Goal: Download file/media

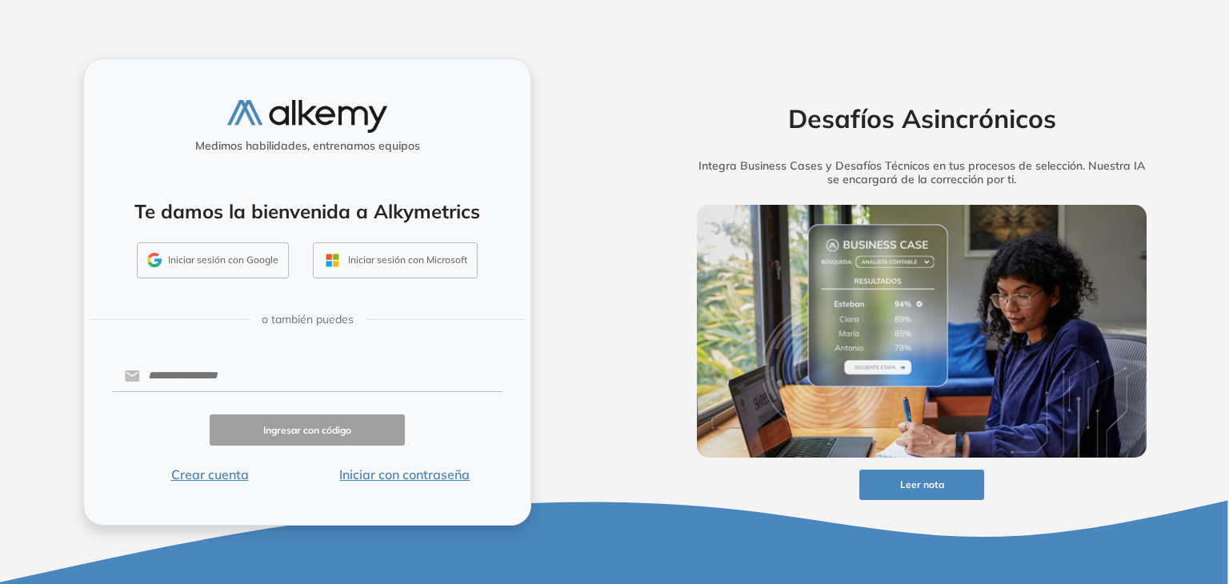
click at [426, 475] on button "Iniciar con contraseña" at bounding box center [404, 474] width 195 height 19
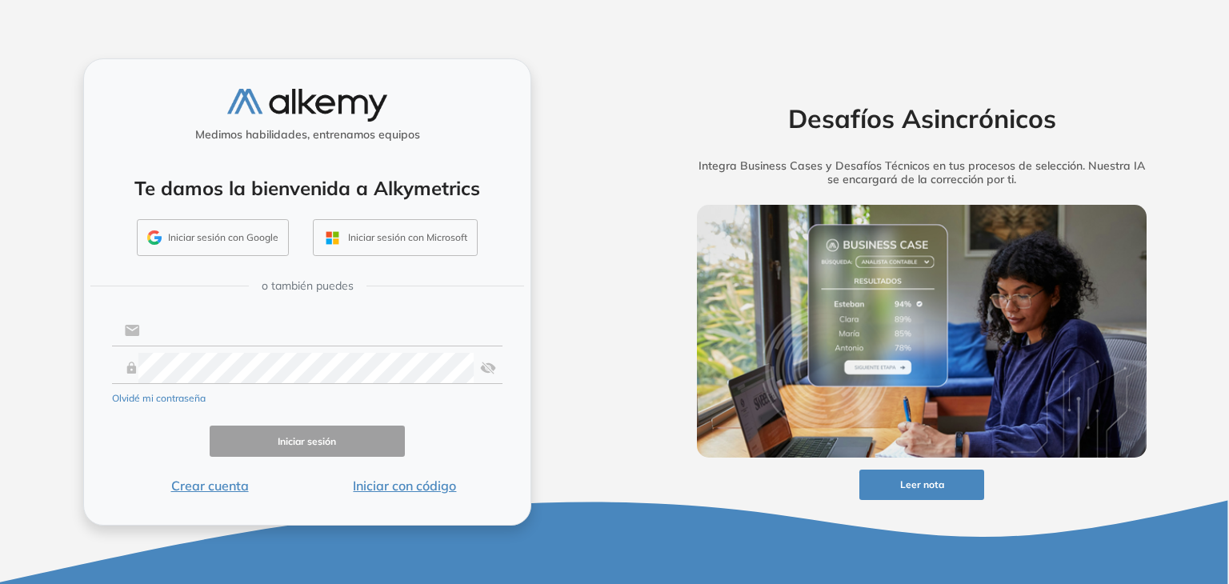
type input "**********"
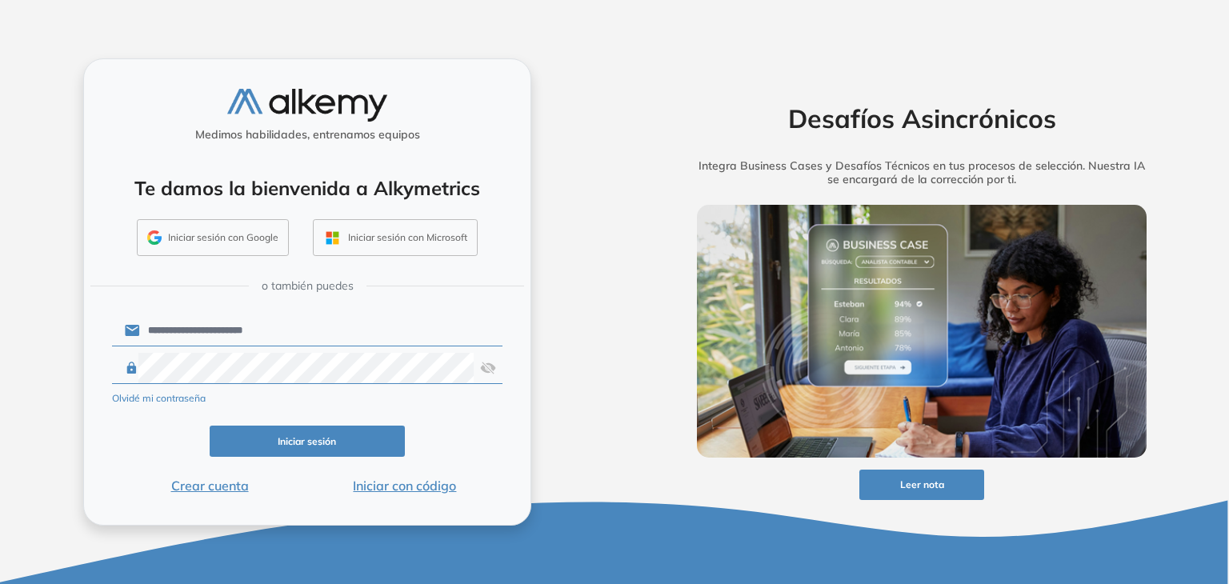
click at [343, 444] on button "Iniciar sesión" at bounding box center [307, 441] width 195 height 31
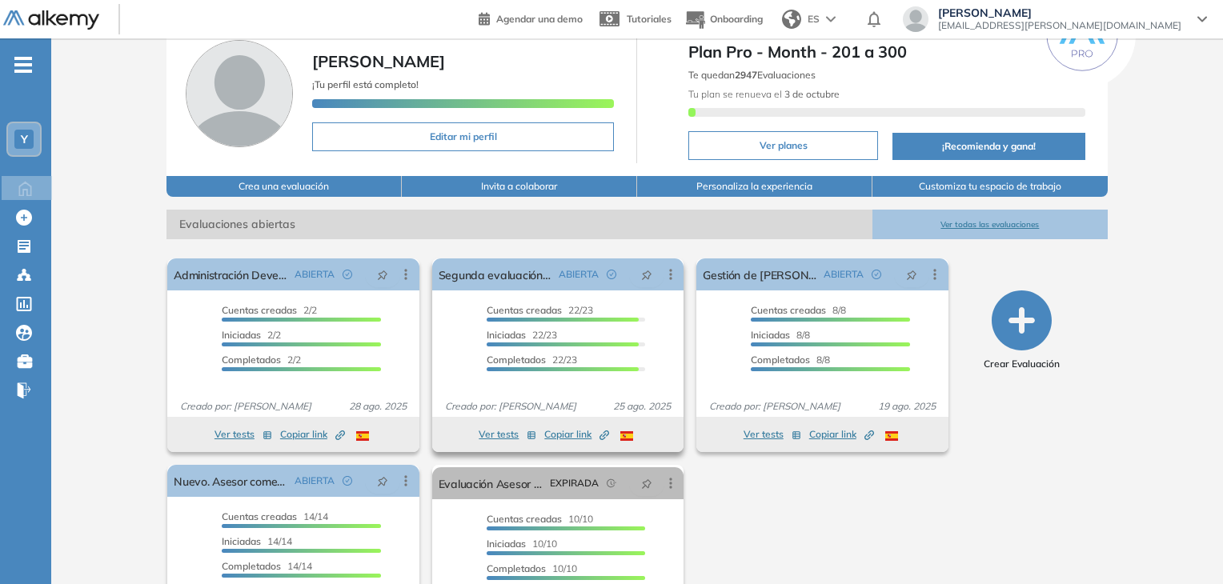
scroll to position [160, 0]
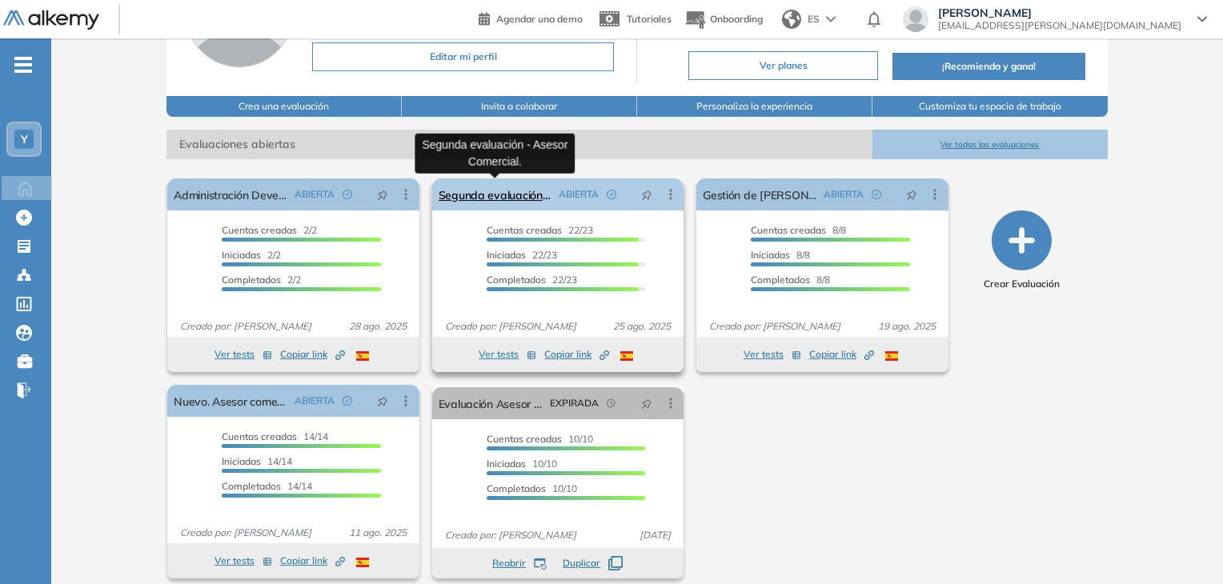
click at [519, 198] on link "Segunda evaluación - Asesor Comercial." at bounding box center [496, 194] width 114 height 32
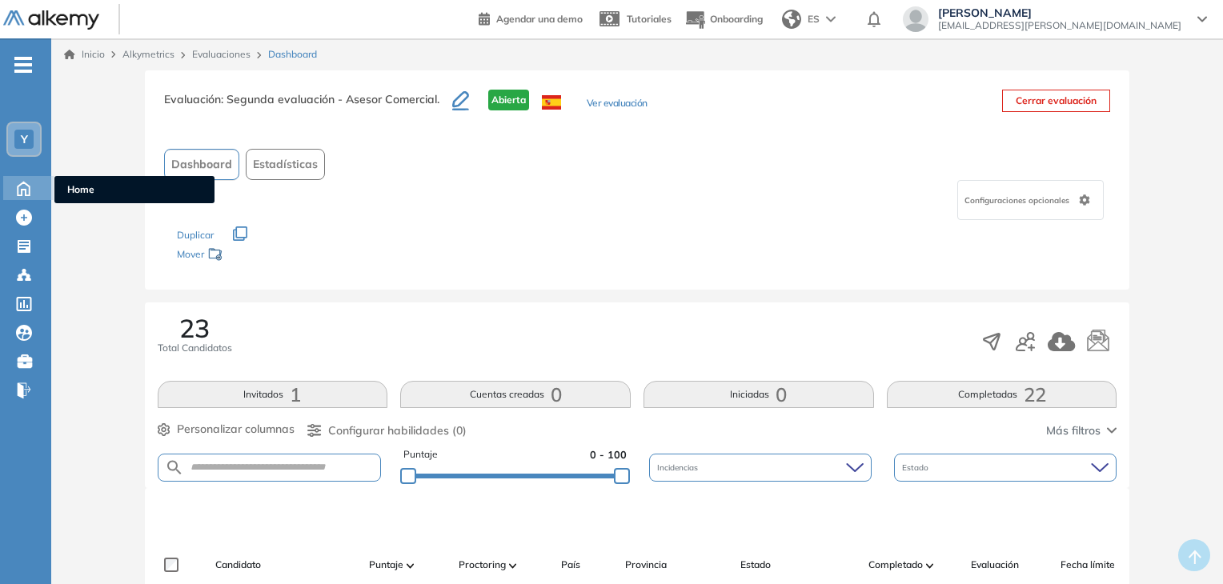
click at [38, 186] on div "Home Home" at bounding box center [28, 188] width 50 height 24
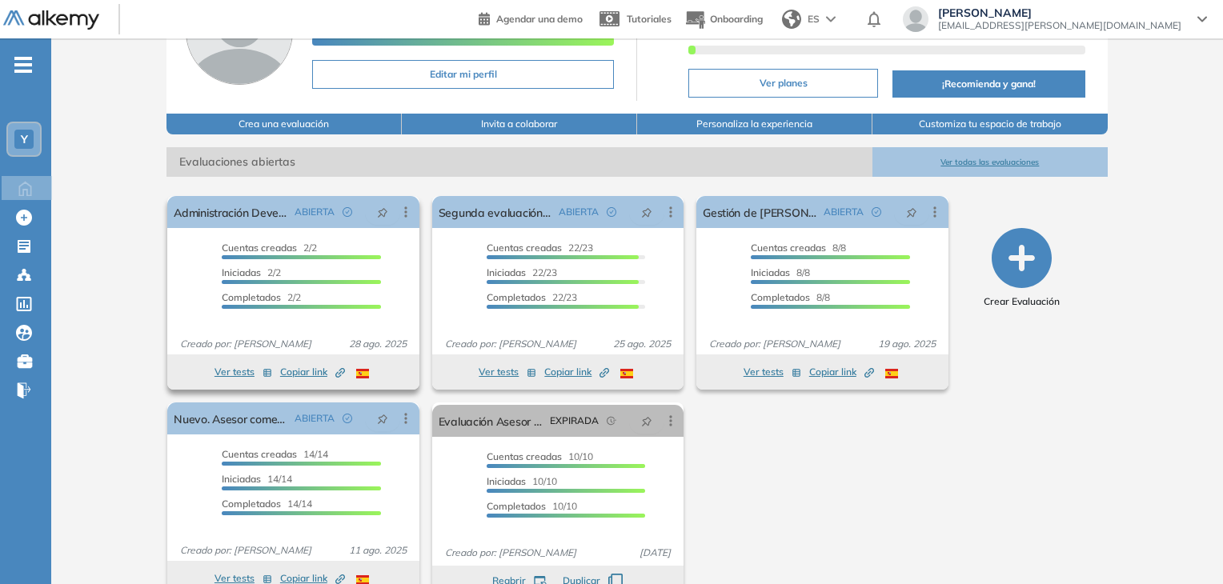
scroll to position [160, 0]
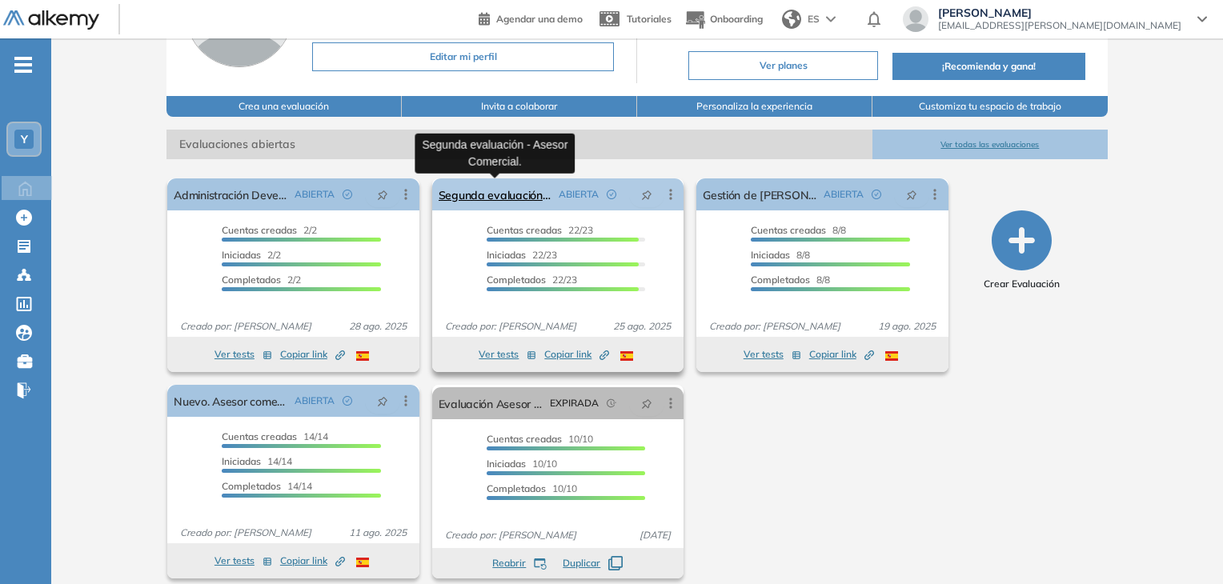
click at [486, 193] on link "Segunda evaluación - Asesor Comercial." at bounding box center [496, 194] width 114 height 32
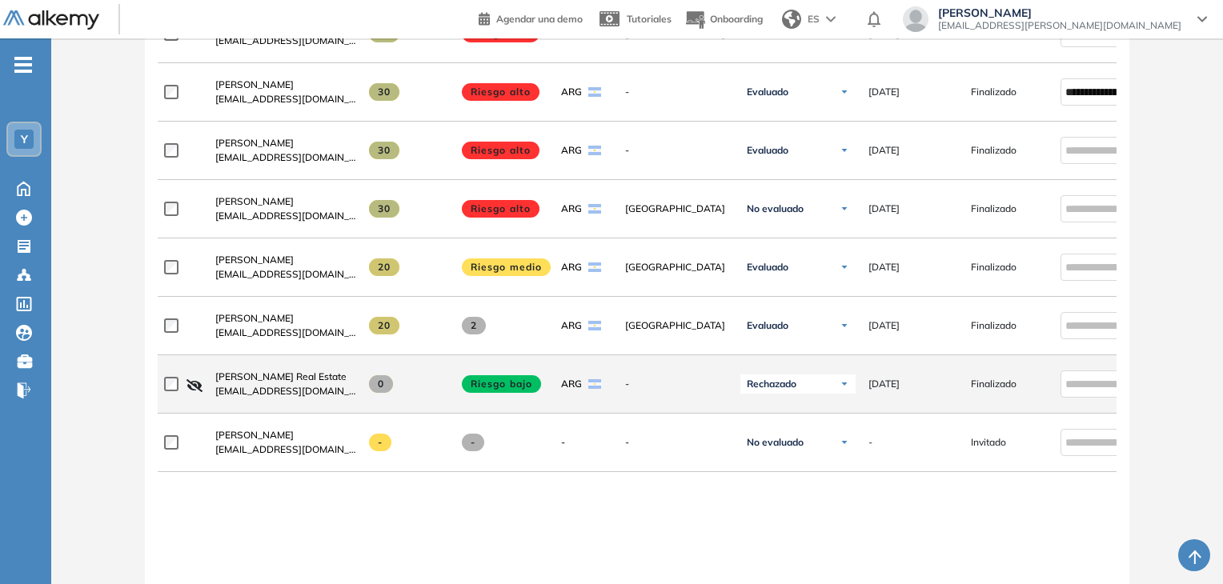
scroll to position [1457, 0]
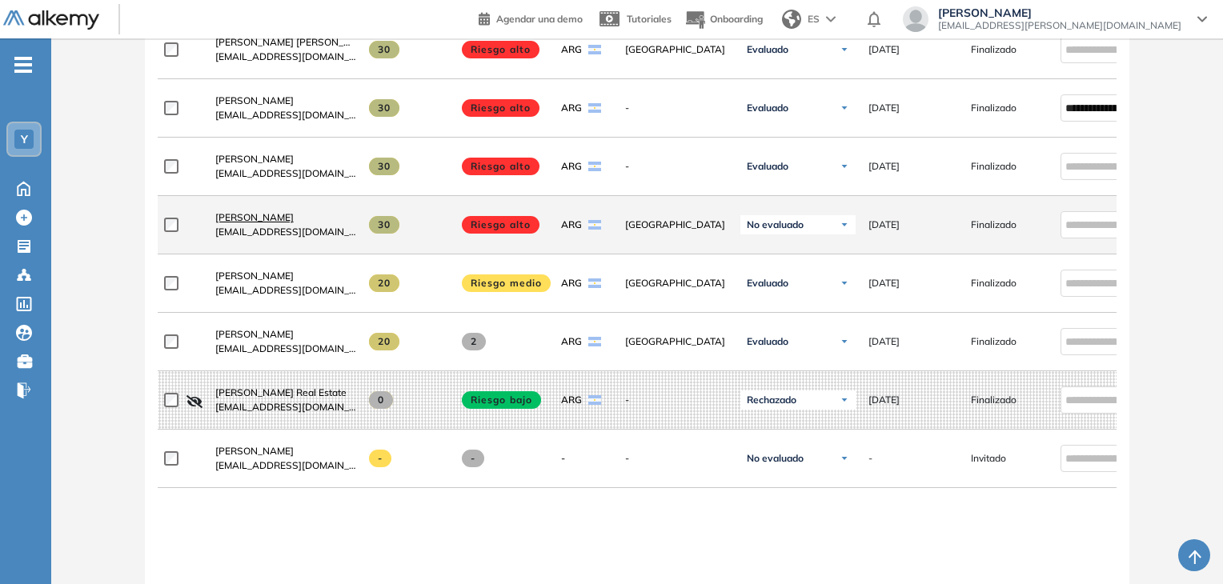
click at [250, 221] on span "[PERSON_NAME]" at bounding box center [254, 217] width 78 height 12
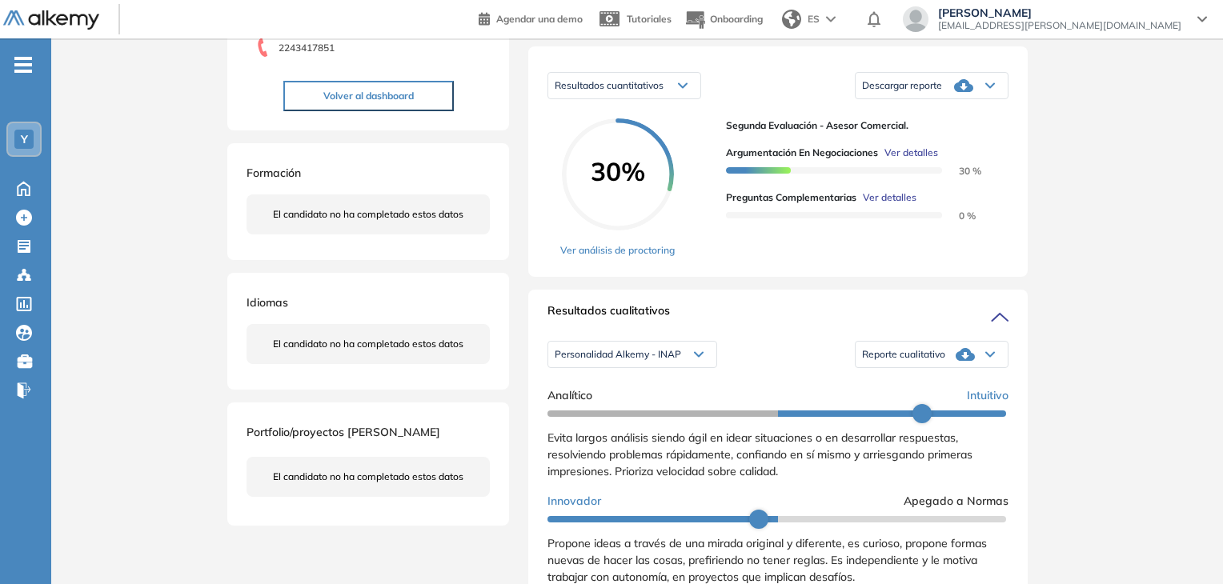
scroll to position [320, 0]
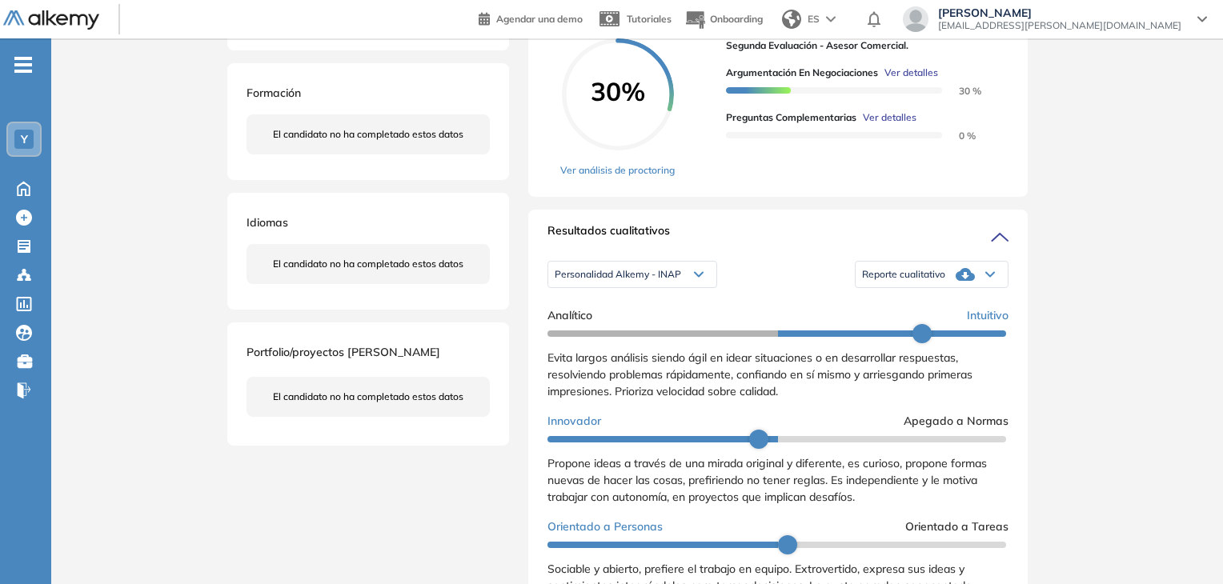
click at [674, 287] on div "Personalidad Alkemy - INAP" at bounding box center [632, 275] width 168 height 26
click at [660, 309] on li "Personalidad Alkemy - INAP" at bounding box center [613, 301] width 117 height 16
click at [964, 281] on icon at bounding box center [965, 274] width 19 height 13
click at [944, 309] on li "Reporte con Afinidad AI" at bounding box center [912, 301] width 98 height 16
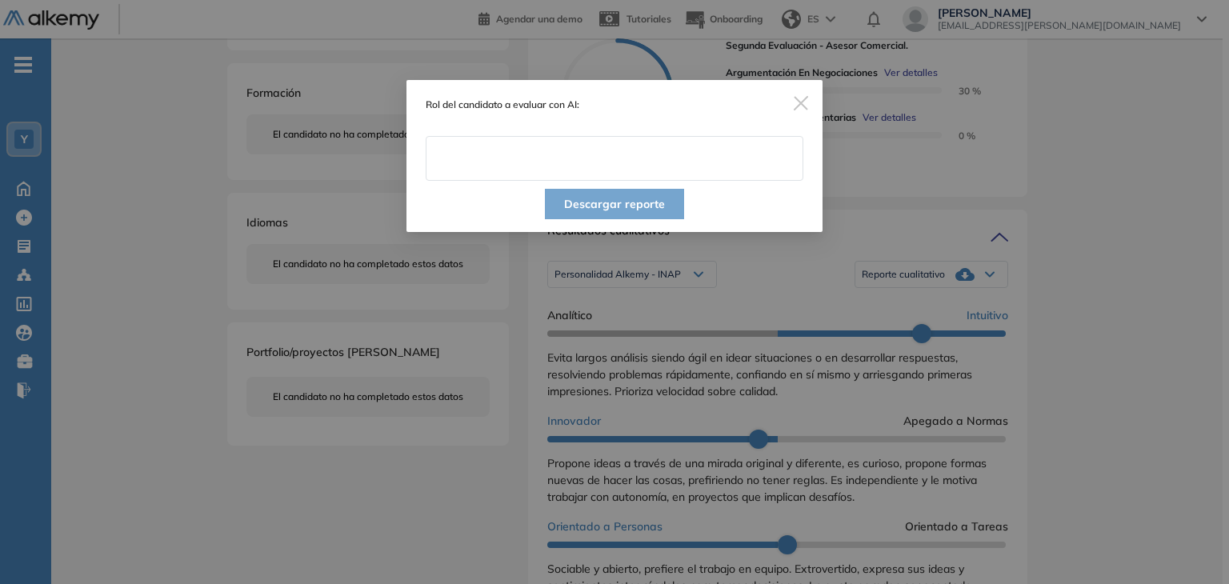
click at [631, 163] on input "text" at bounding box center [615, 158] width 378 height 45
type input "**********"
click at [613, 206] on button "Descargar reporte" at bounding box center [614, 204] width 139 height 30
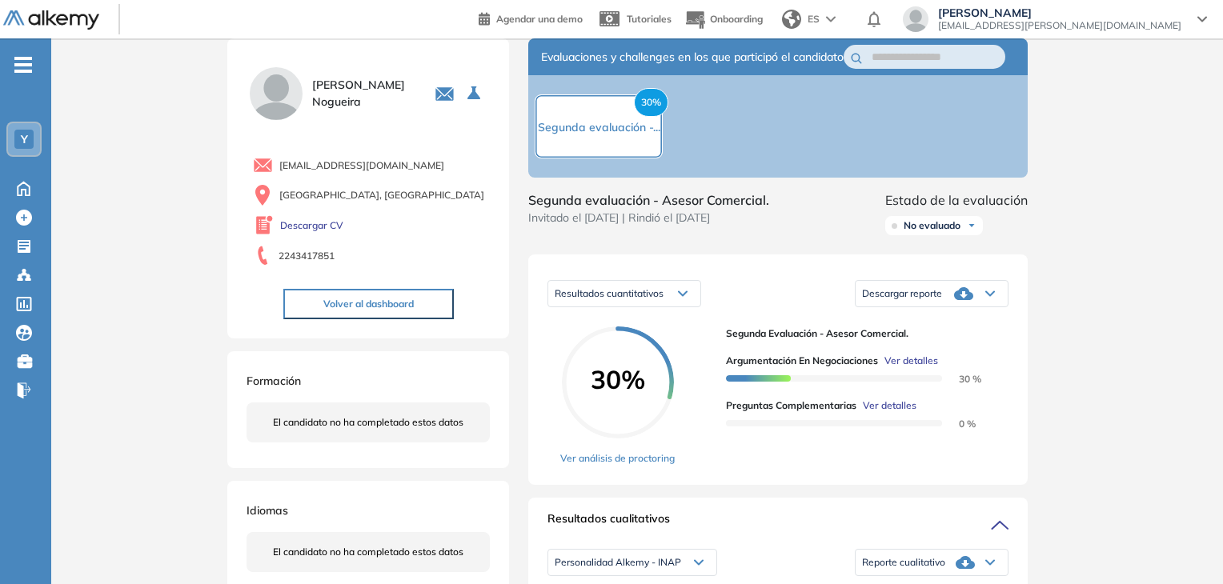
scroll to position [0, 0]
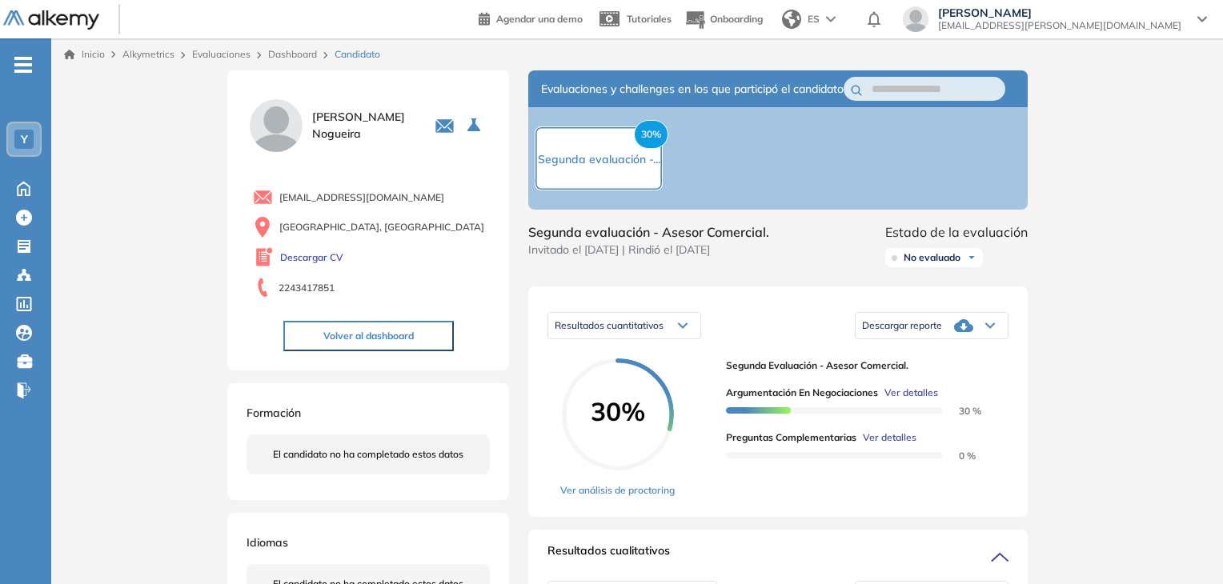
click at [960, 332] on icon at bounding box center [963, 325] width 19 height 13
click at [956, 389] on li "Descargar informe resumido" at bounding box center [922, 381] width 119 height 16
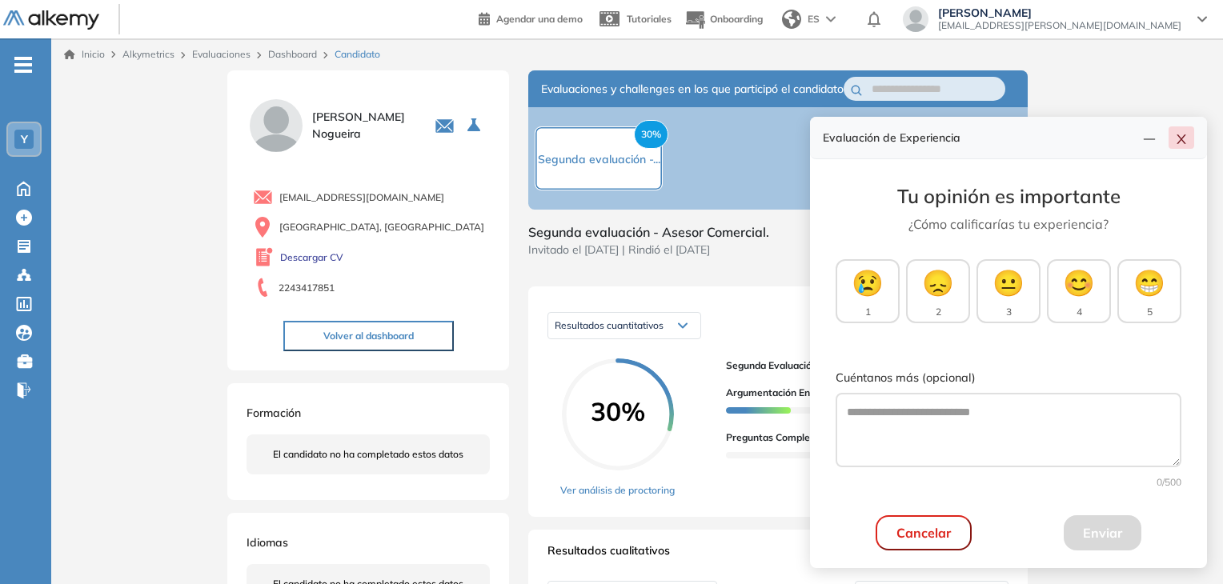
click at [1184, 142] on icon "close" at bounding box center [1181, 139] width 9 height 10
